Goal: Transaction & Acquisition: Purchase product/service

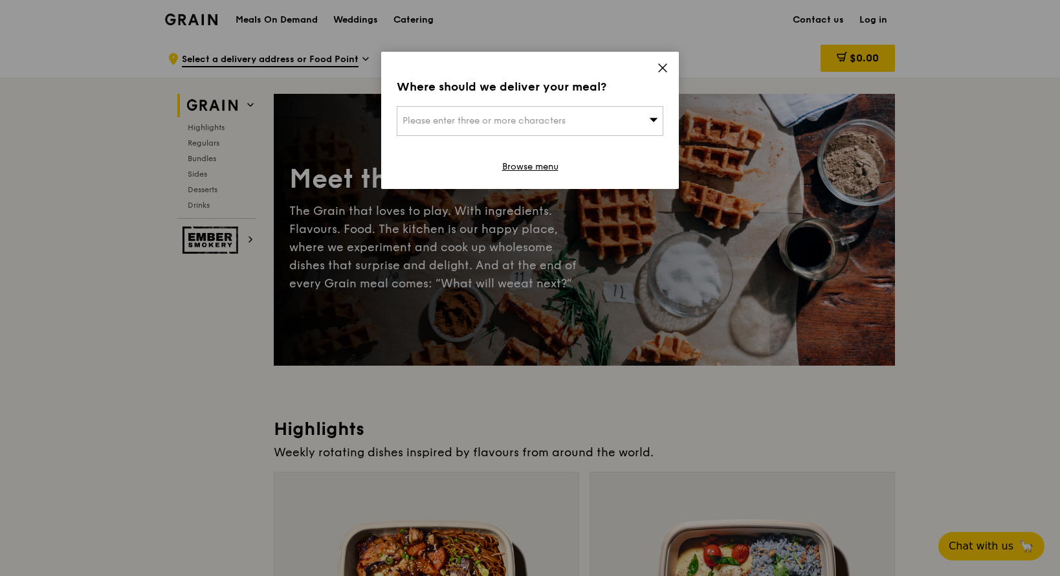
click at [663, 70] on icon at bounding box center [663, 68] width 12 height 12
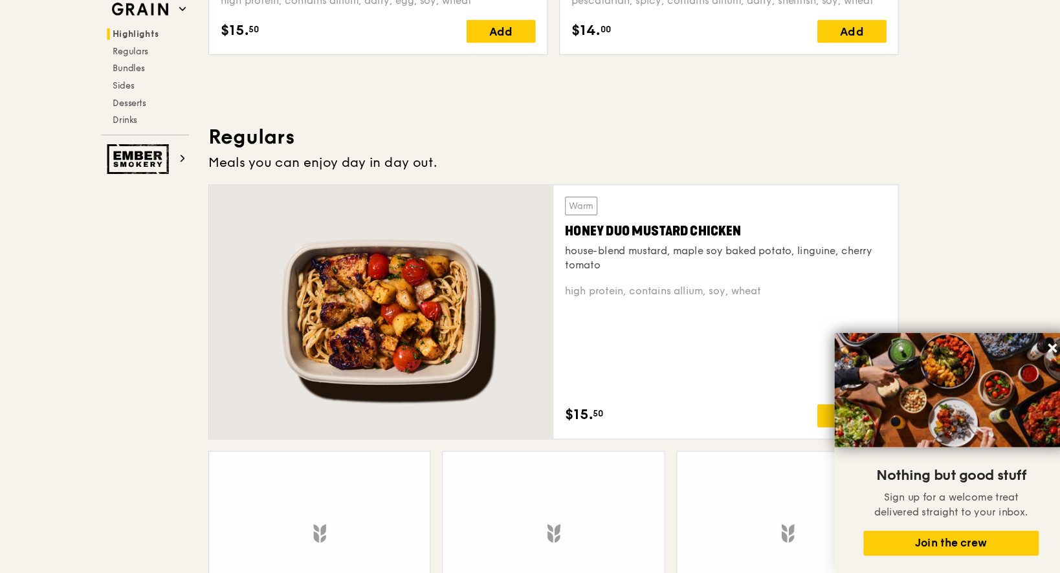
scroll to position [848, 0]
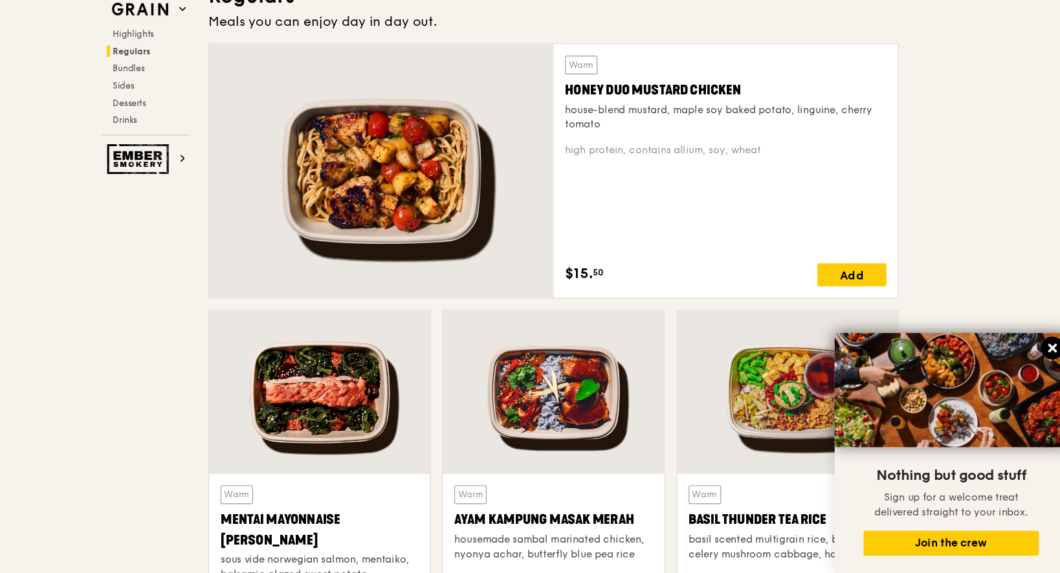
click at [1028, 365] on icon at bounding box center [1034, 371] width 12 height 12
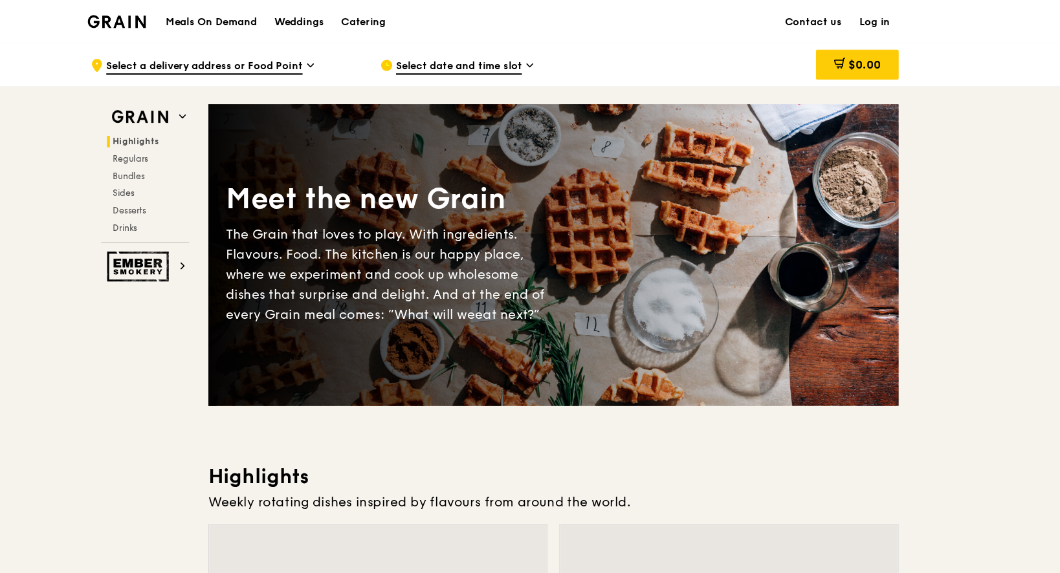
scroll to position [0, 0]
click at [182, 54] on span "Select a delivery address or Food Point" at bounding box center [270, 60] width 177 height 14
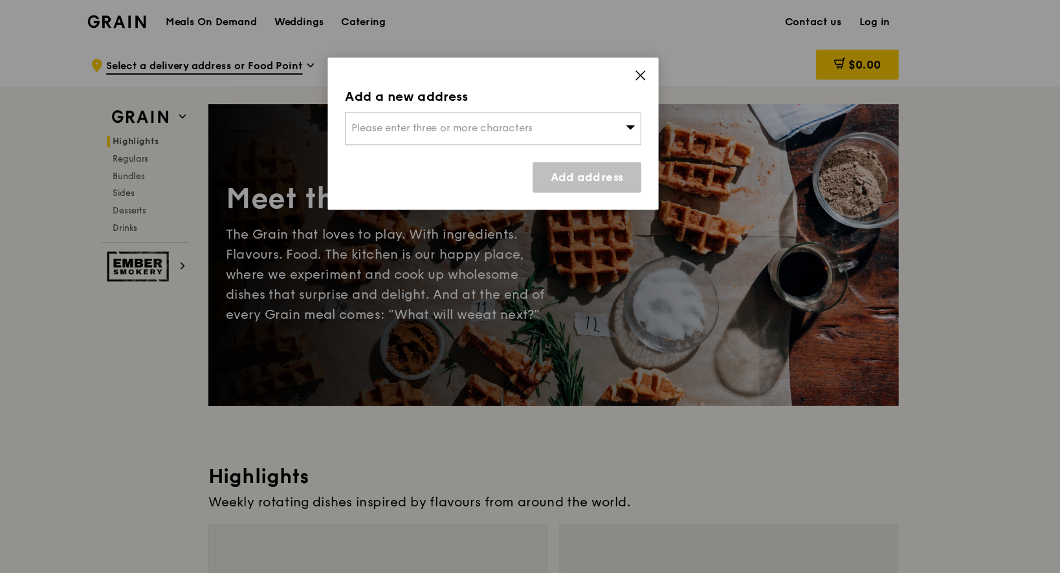
click at [657, 67] on icon at bounding box center [663, 68] width 12 height 12
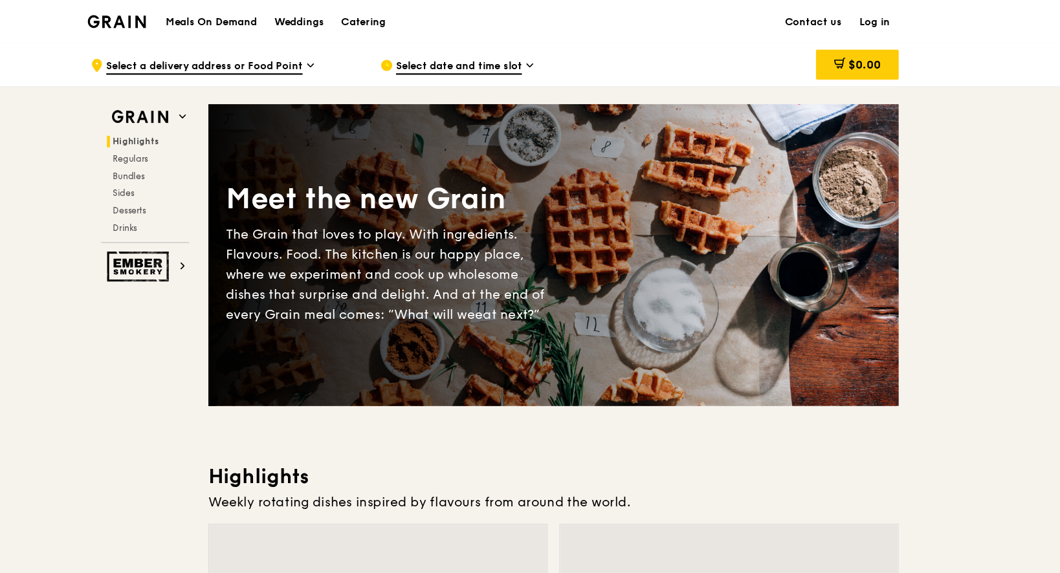
click at [228, 27] on div "Meals On Demand Weddings Catering" at bounding box center [335, 19] width 214 height 39
click at [165, 17] on div "Meals On Demand Weddings Catering Contact us Log in" at bounding box center [530, 19] width 730 height 39
click at [165, 17] on img at bounding box center [191, 20] width 52 height 12
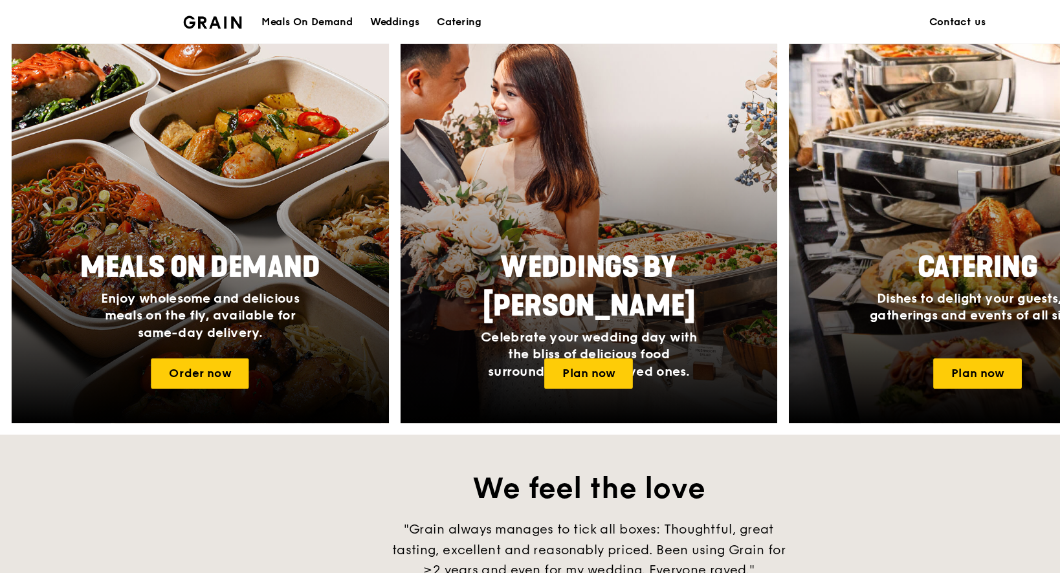
scroll to position [445, 0]
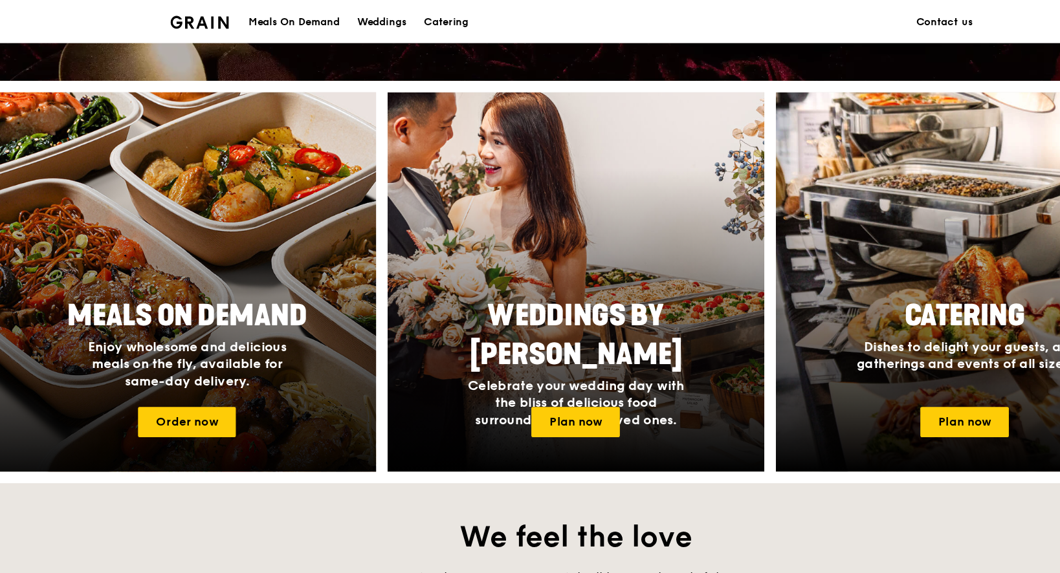
click at [237, 342] on h4 "Enjoy wholesome and delicious meals on the fly, available for same-day delivery." at bounding box center [179, 327] width 207 height 47
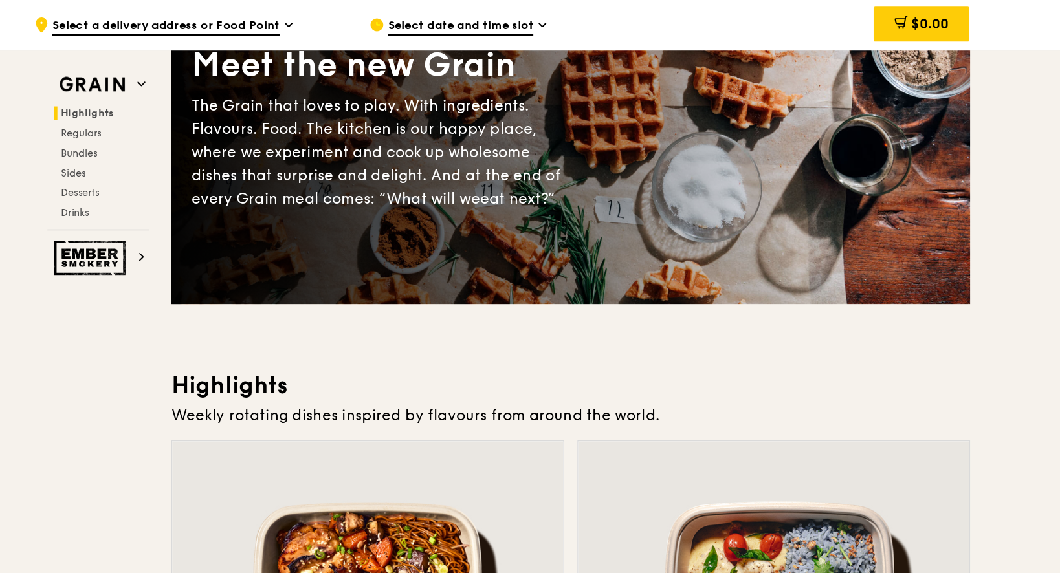
scroll to position [127, 0]
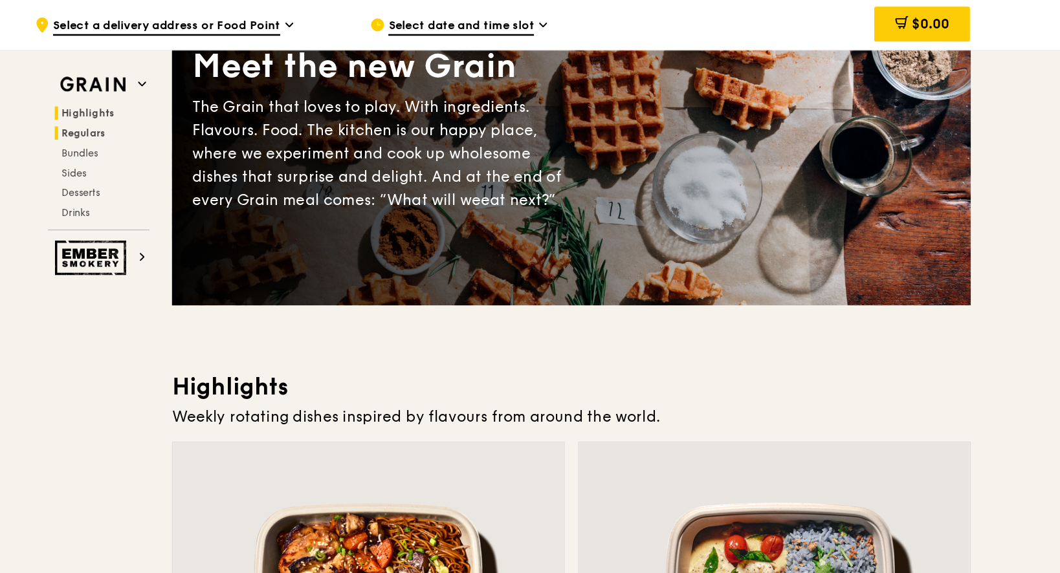
click at [182, 109] on h2 "Regulars" at bounding box center [219, 103] width 74 height 10
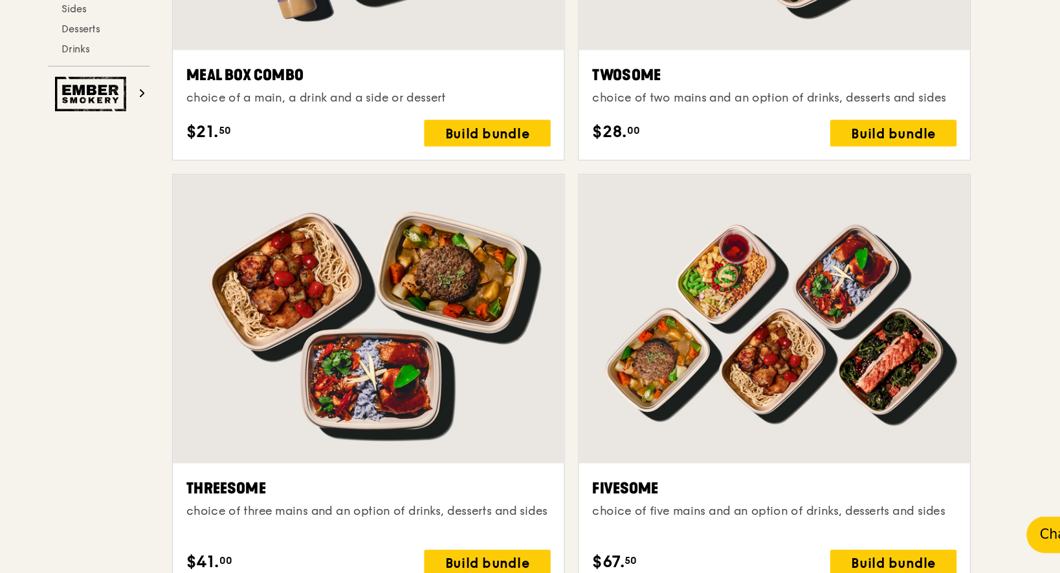
scroll to position [2083, 0]
